Goal: Find specific page/section: Find specific page/section

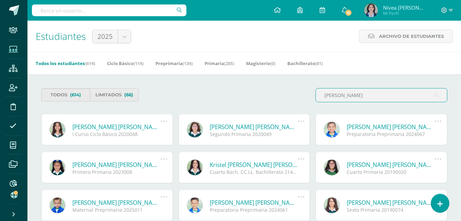
type input "[PERSON_NAME]"
click at [106, 131] on div "I Curso Ciclo Básico 2020048" at bounding box center [116, 134] width 88 height 7
click at [99, 125] on link "[PERSON_NAME] [PERSON_NAME]" at bounding box center [116, 127] width 88 height 8
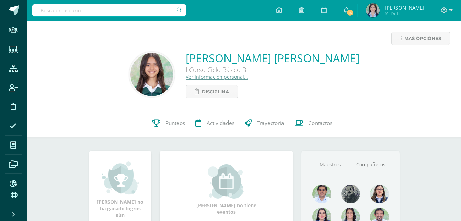
click at [227, 74] on link "Ver información personal..." at bounding box center [217, 77] width 63 height 7
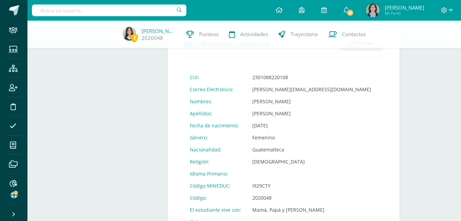
scroll to position [247, 0]
